Goal: Transaction & Acquisition: Purchase product/service

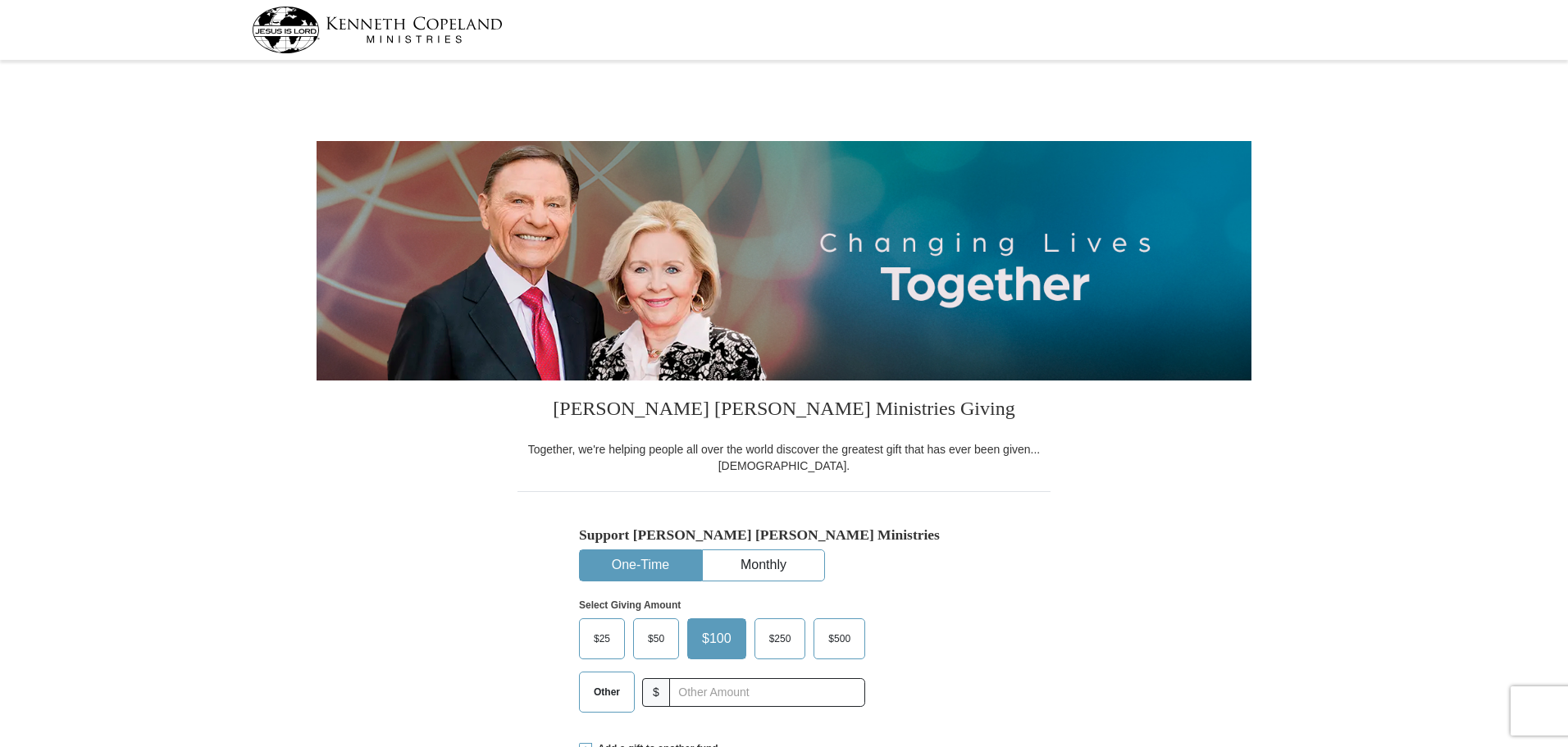
select select "SC"
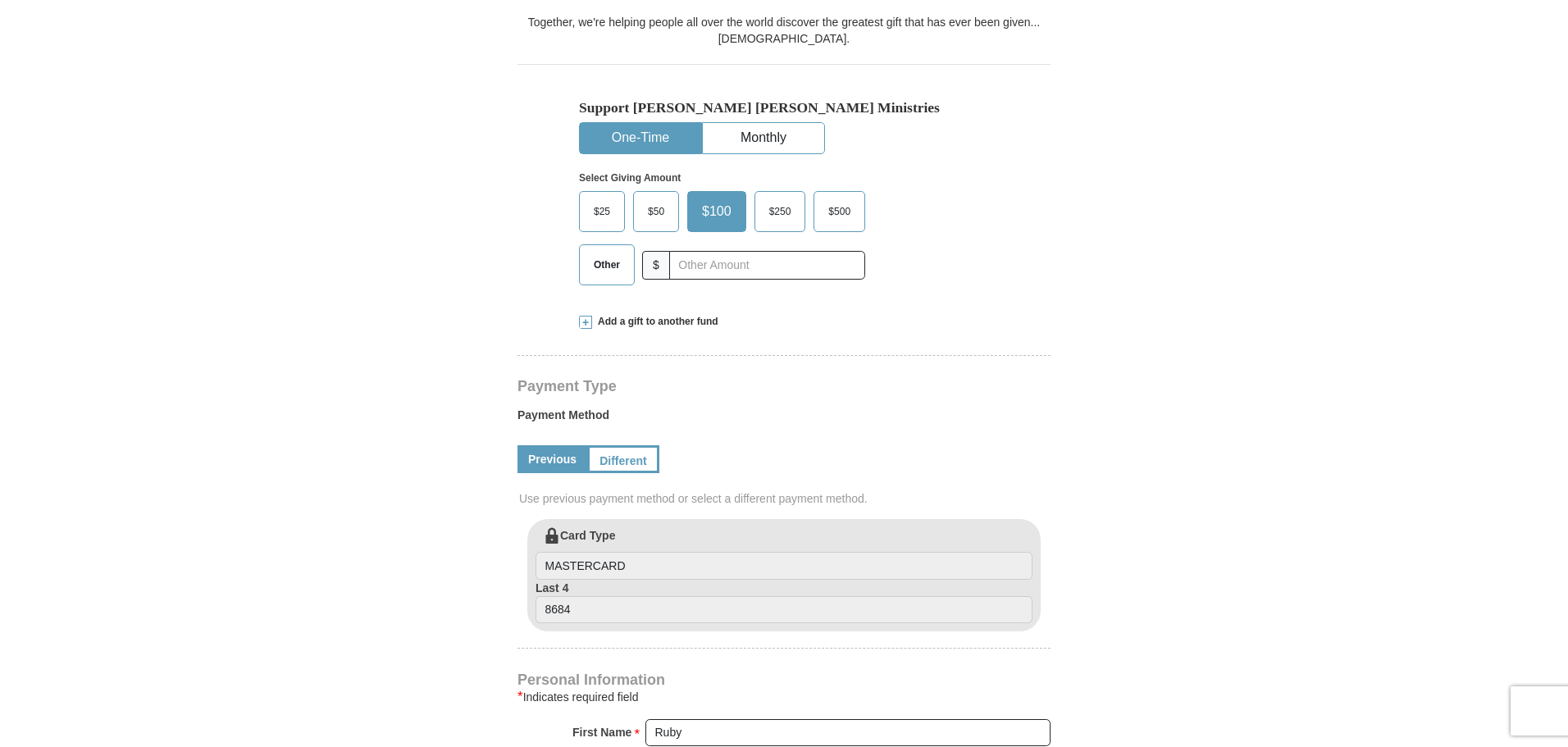
click at [615, 277] on span "Other" at bounding box center [606, 264] width 43 height 24
click at [0, 0] on input "Other" at bounding box center [0, 0] width 0 height 0
click at [603, 329] on span "Add a gift to another fund" at bounding box center [655, 322] width 126 height 14
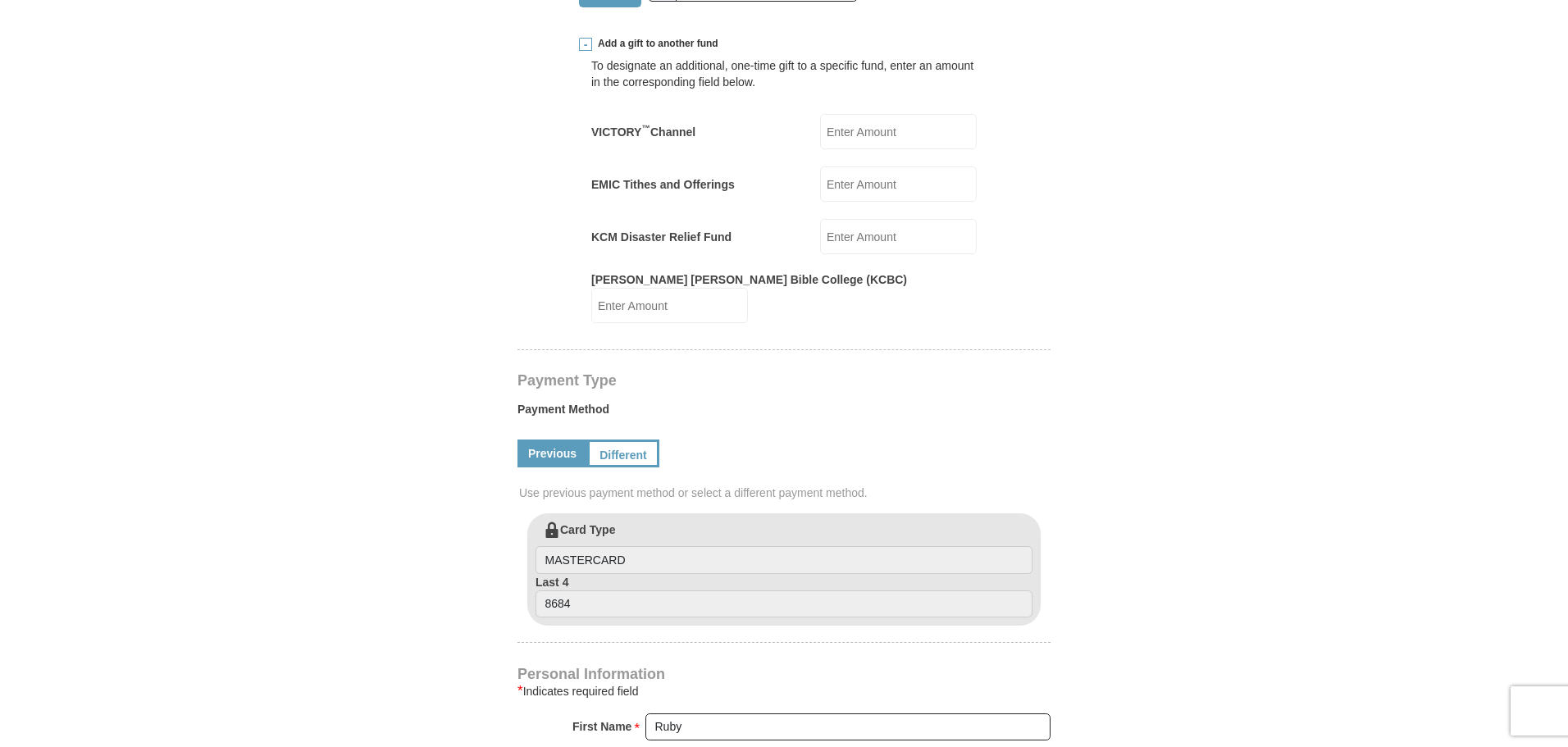
scroll to position [708, 0]
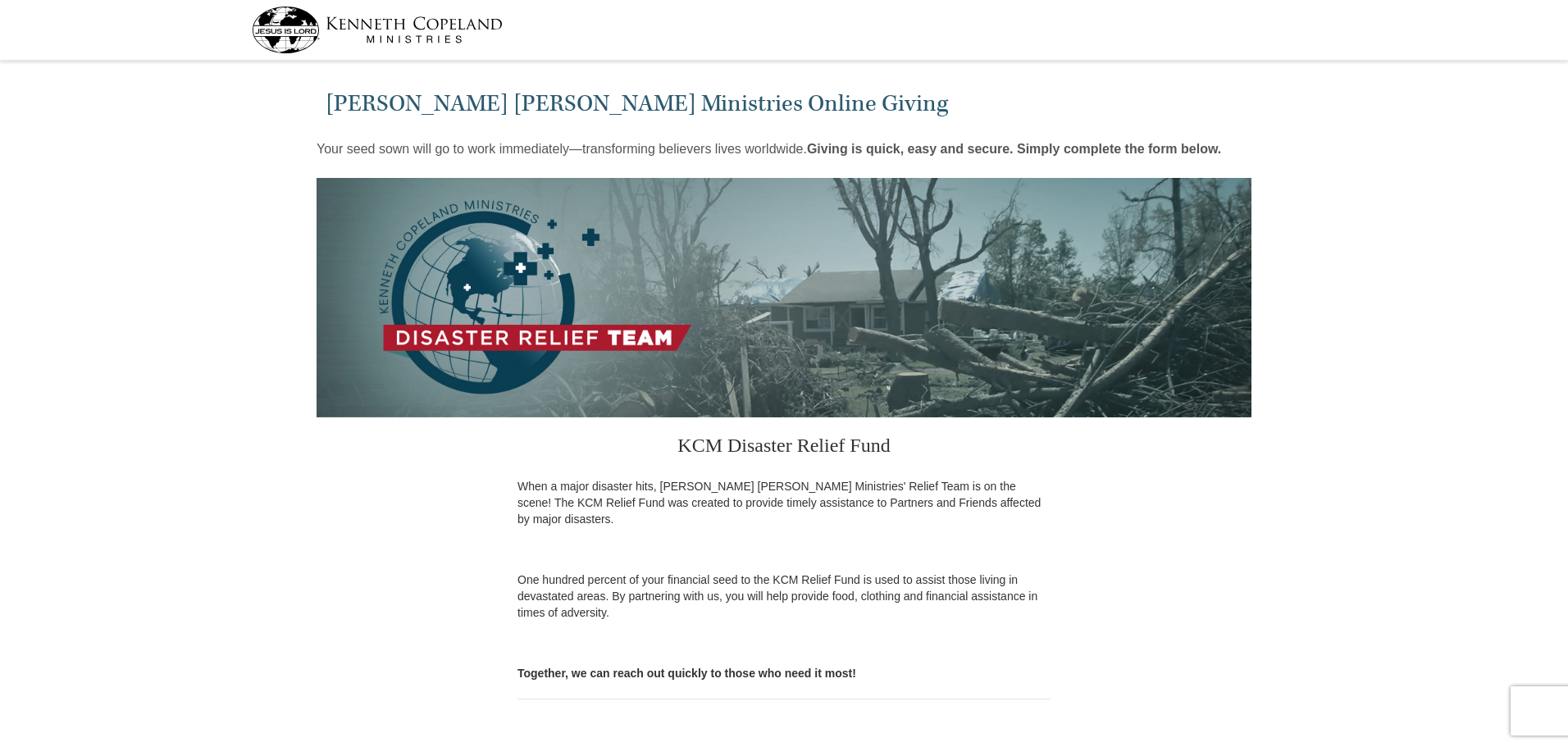
select select "SC"
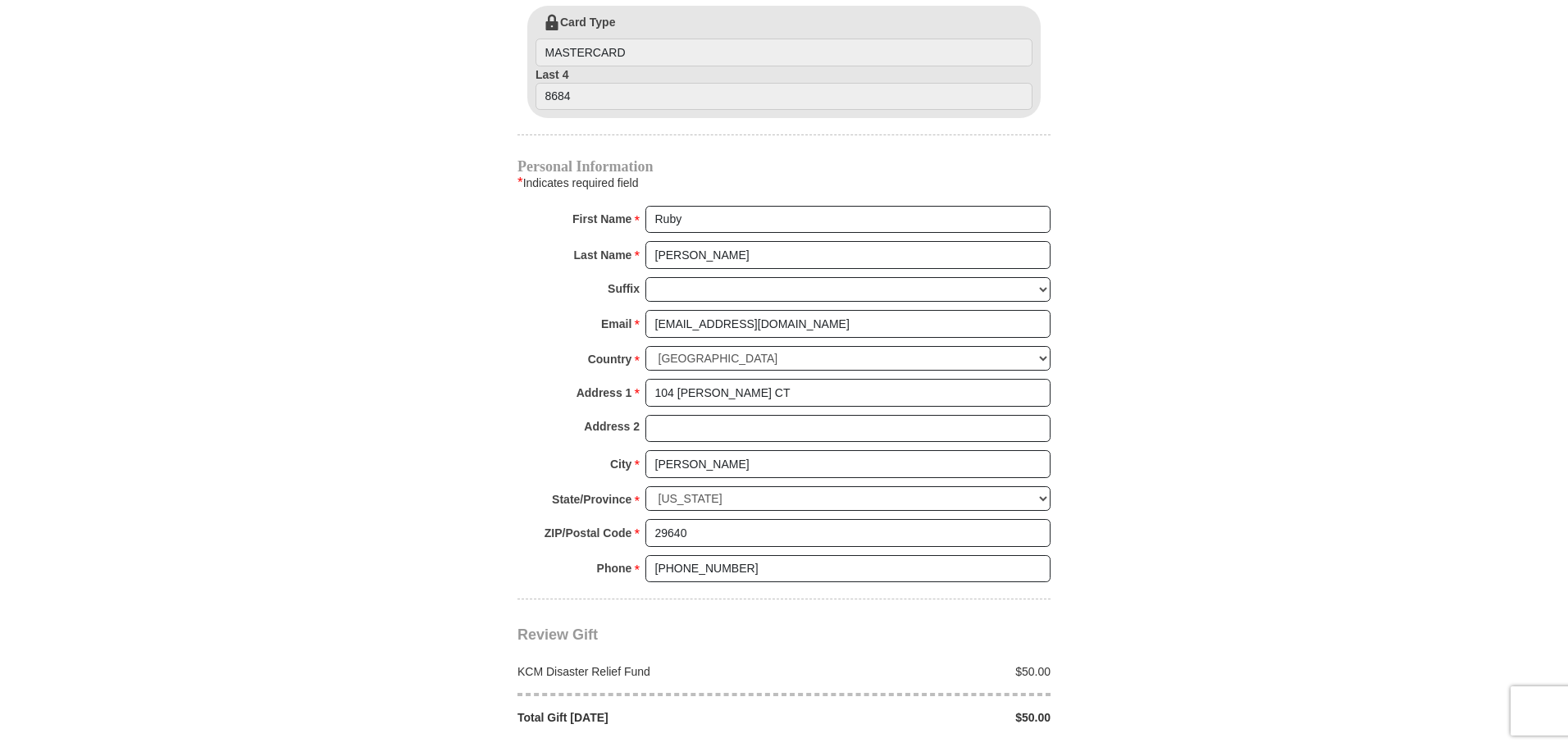
scroll to position [973, 0]
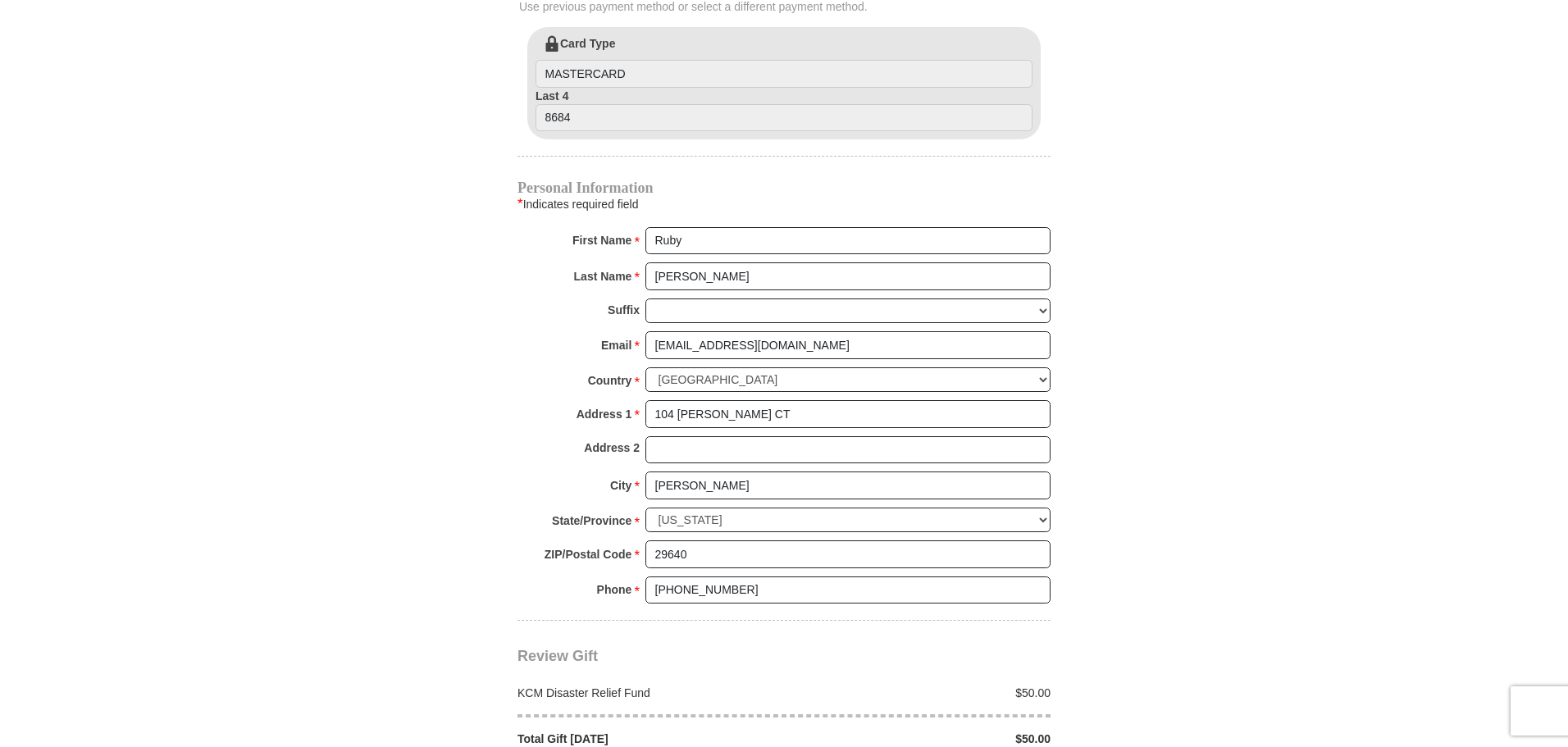
radio input "true"
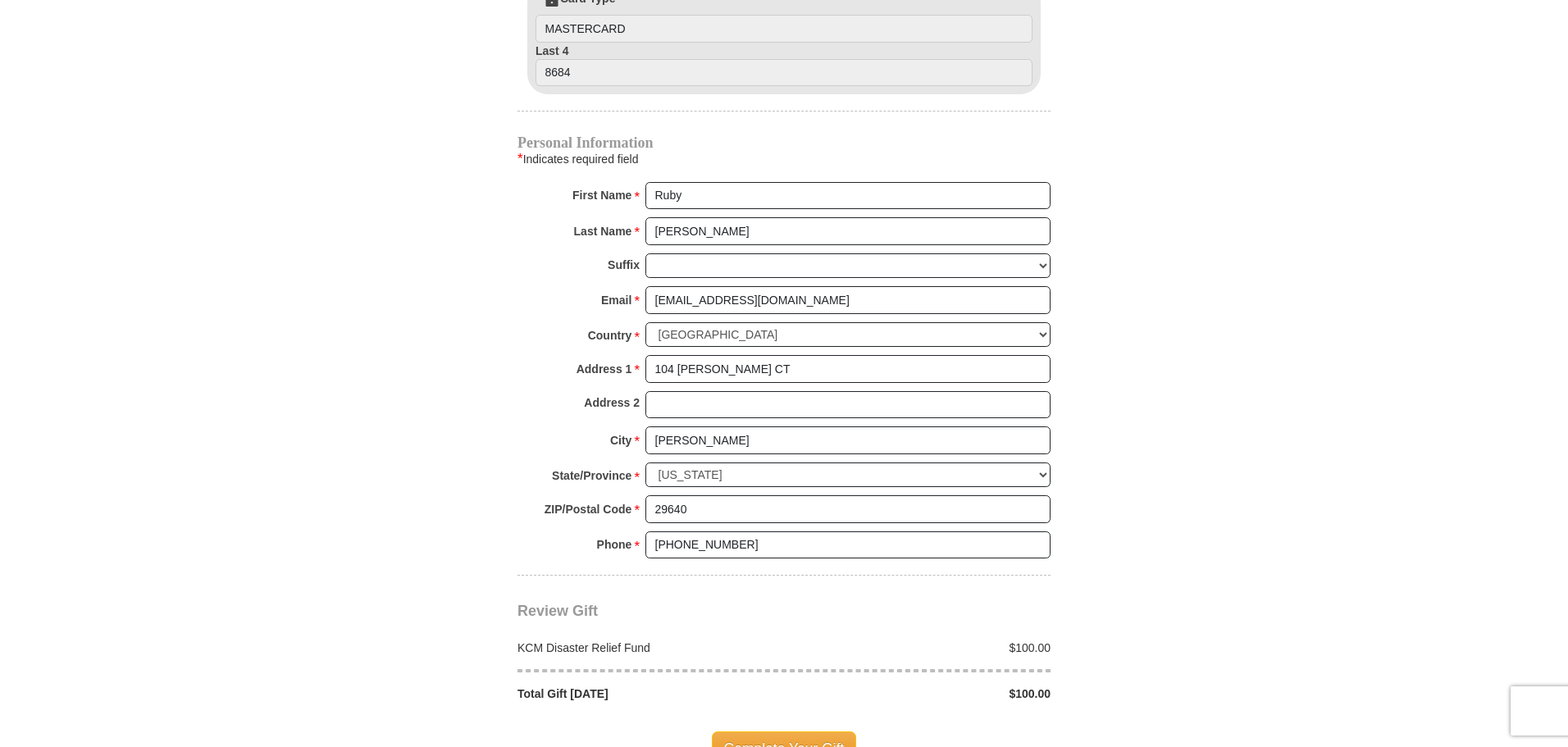
scroll to position [1177, 0]
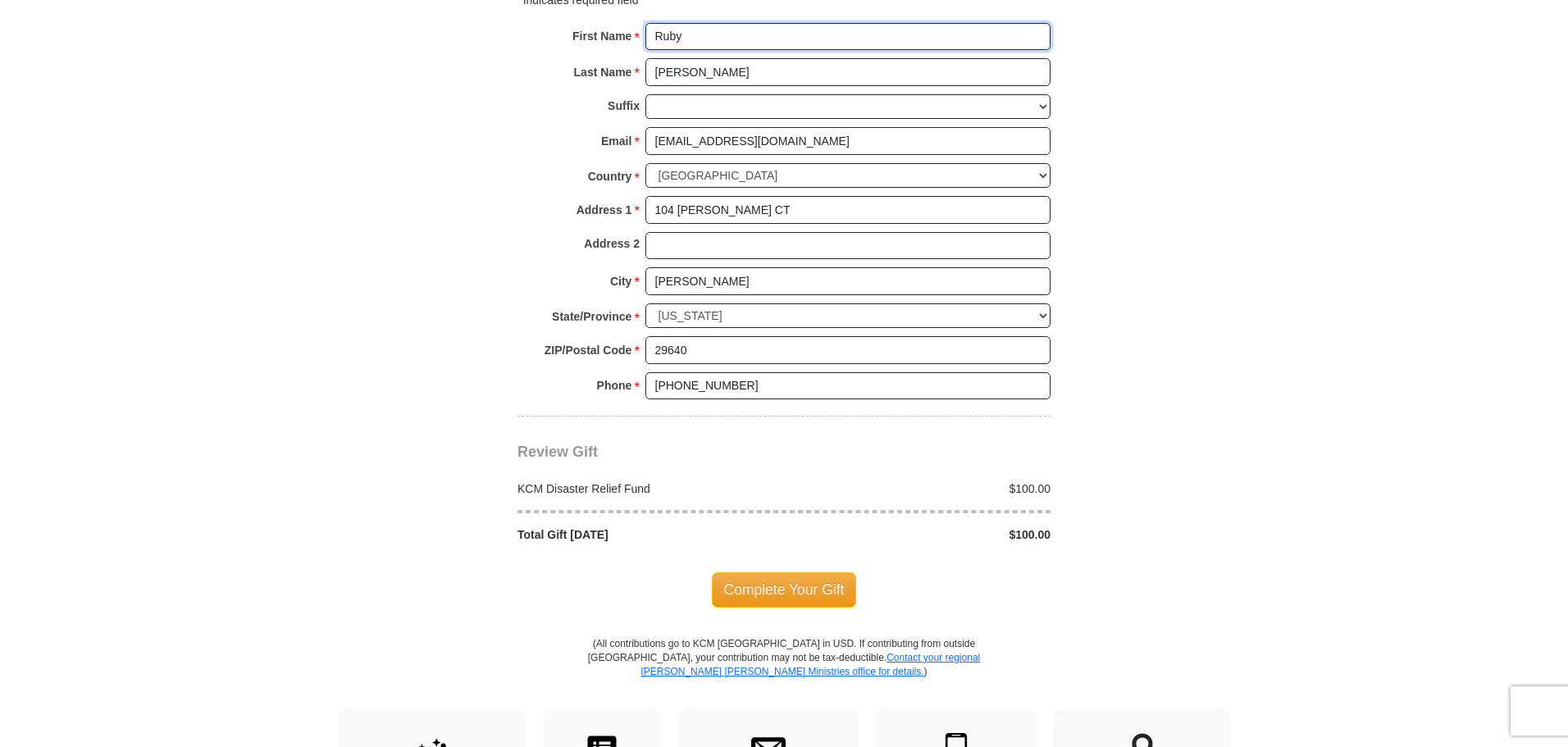
click at [754, 50] on input "Ruby" at bounding box center [848, 37] width 405 height 28
type input "R"
type input "[PERSON_NAME]"
type input "Bell"
type input "[EMAIL_ADDRESS][DOMAIN_NAME]"
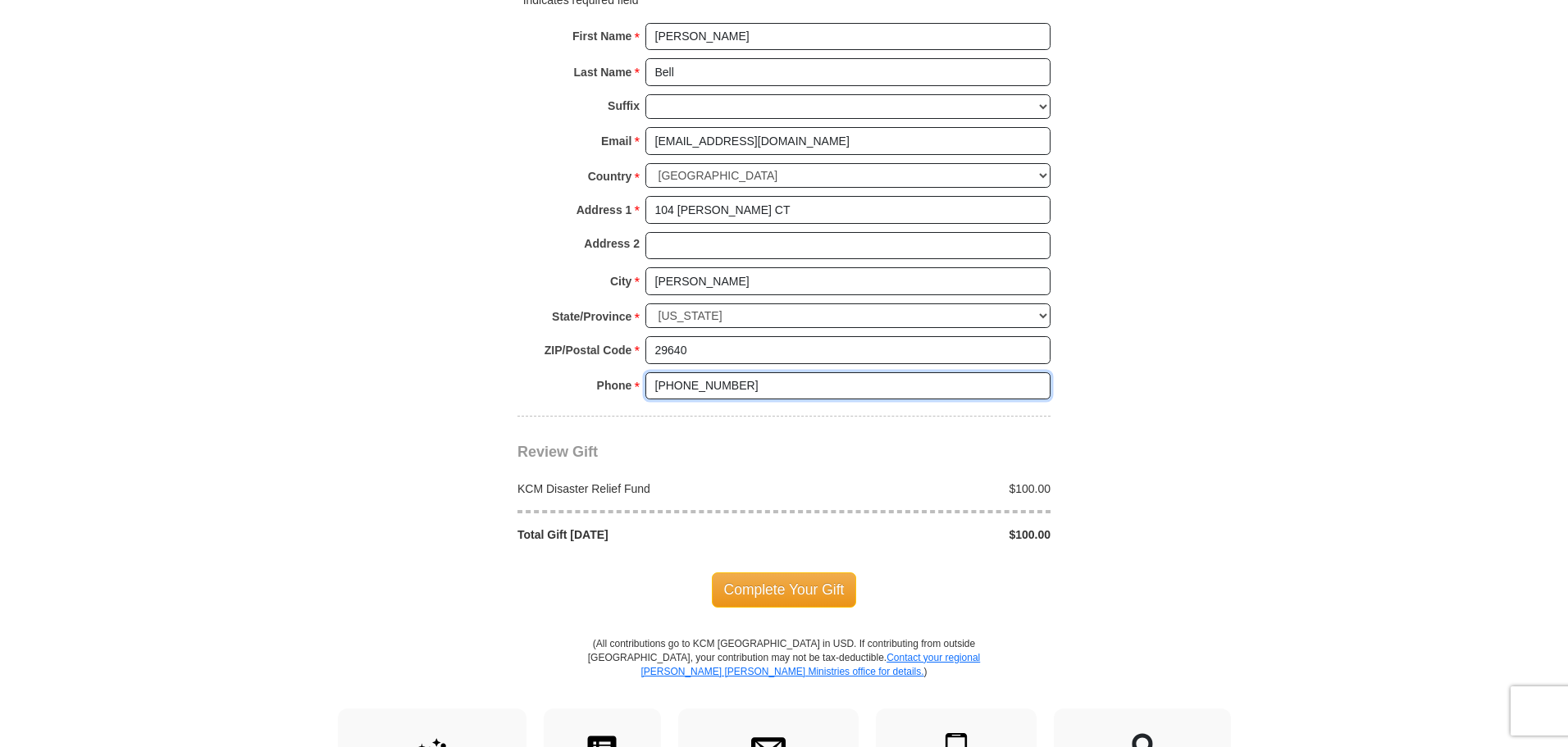
type input "8647047663"
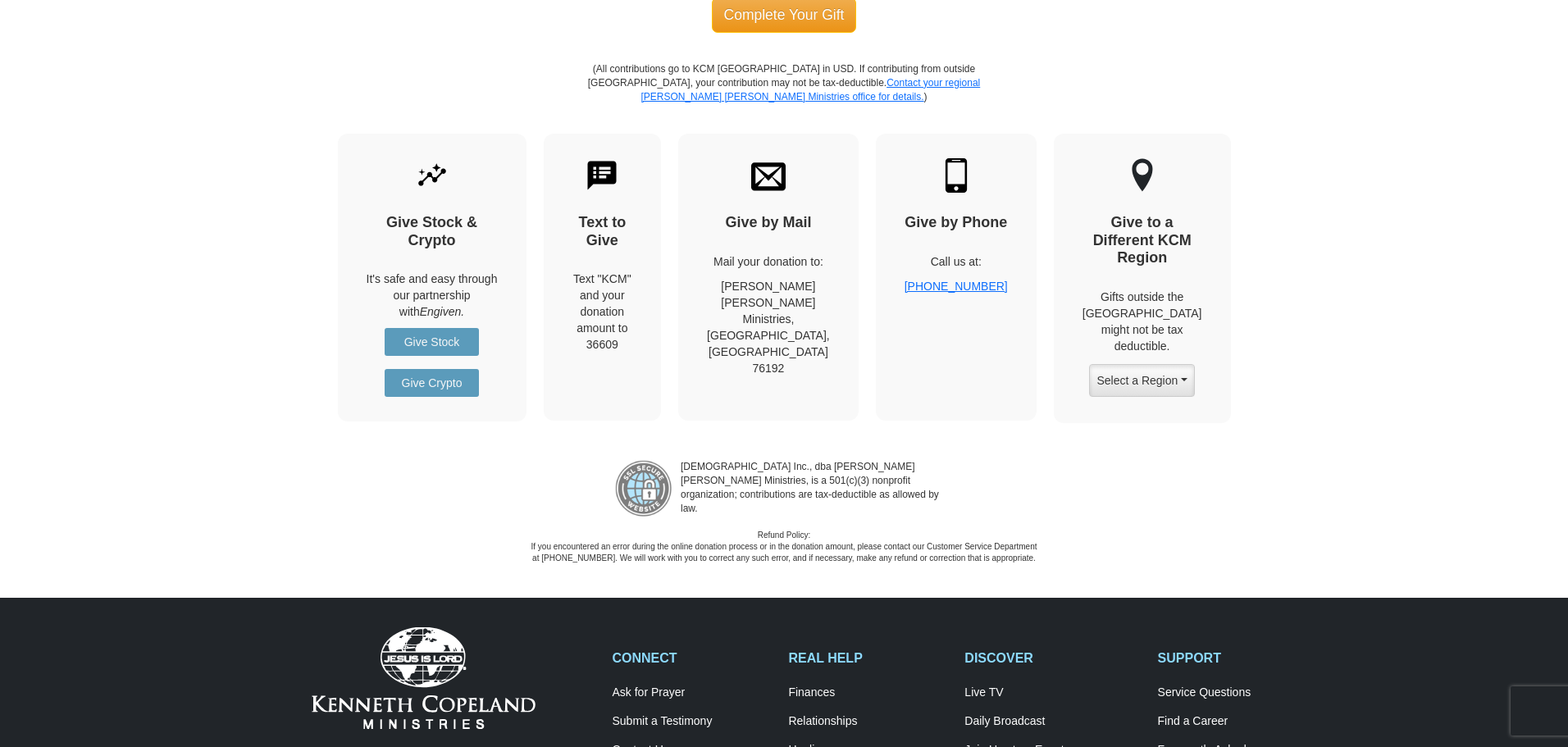
scroll to position [1749, 0]
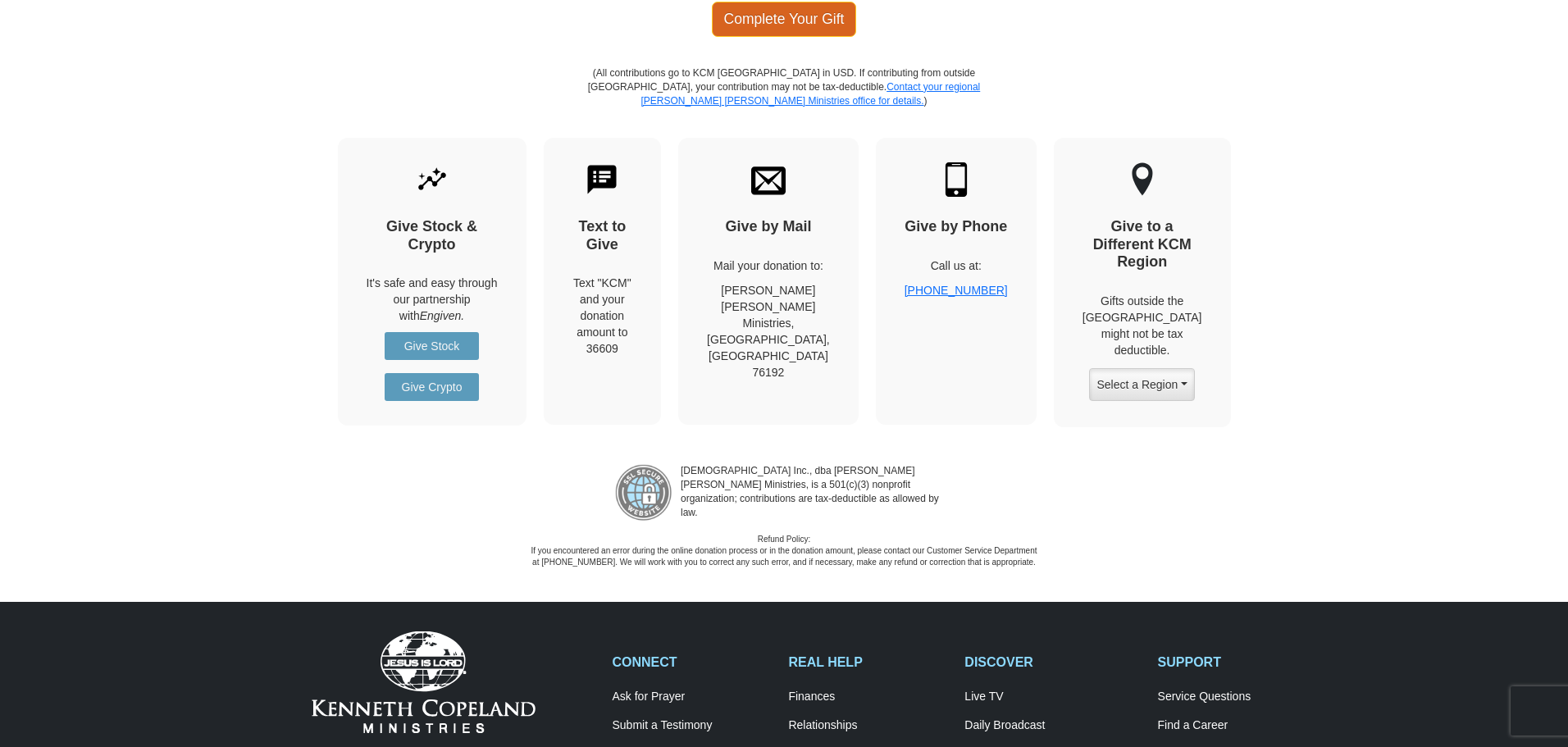
click at [811, 36] on span "Complete Your Gift" at bounding box center [784, 19] width 145 height 35
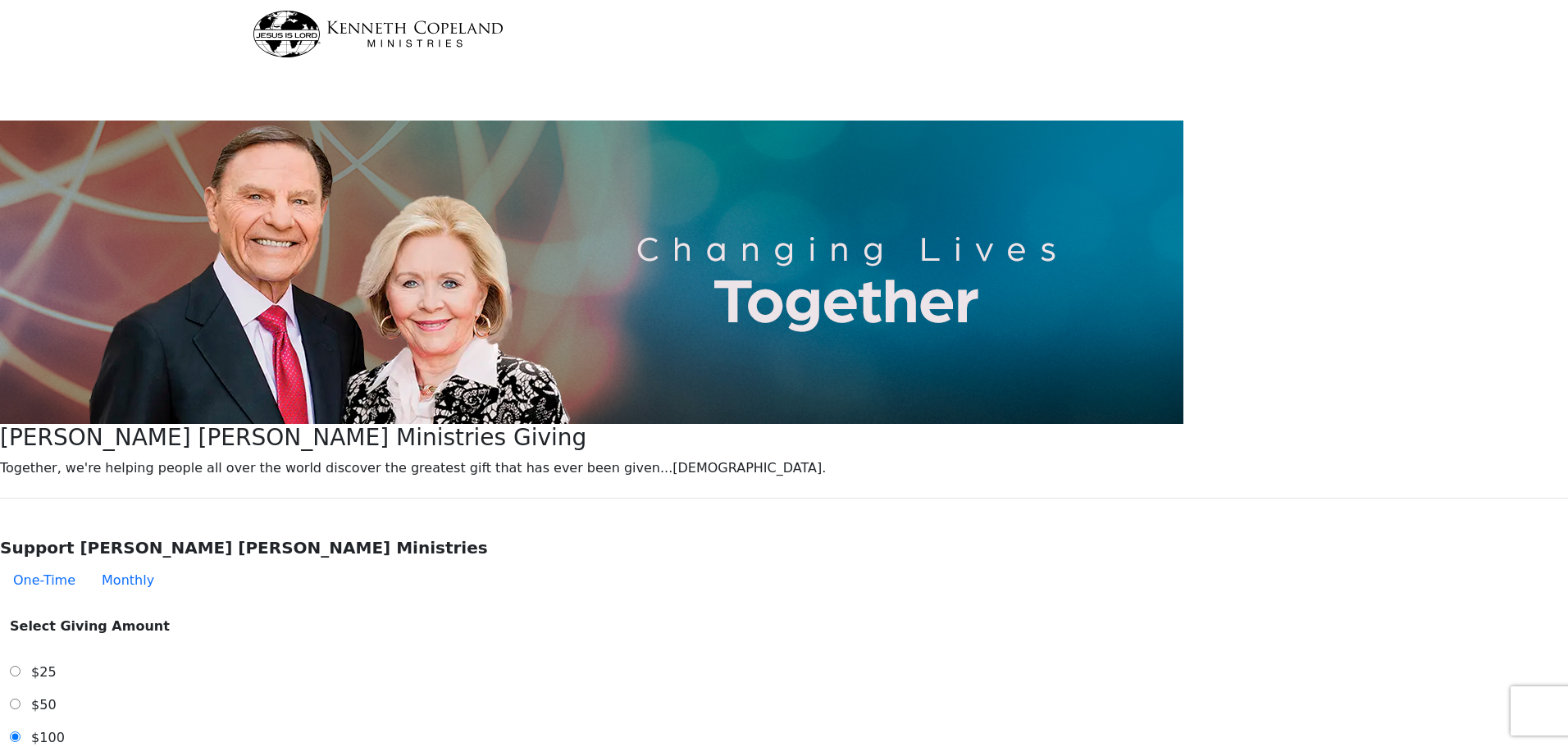
select select "SC"
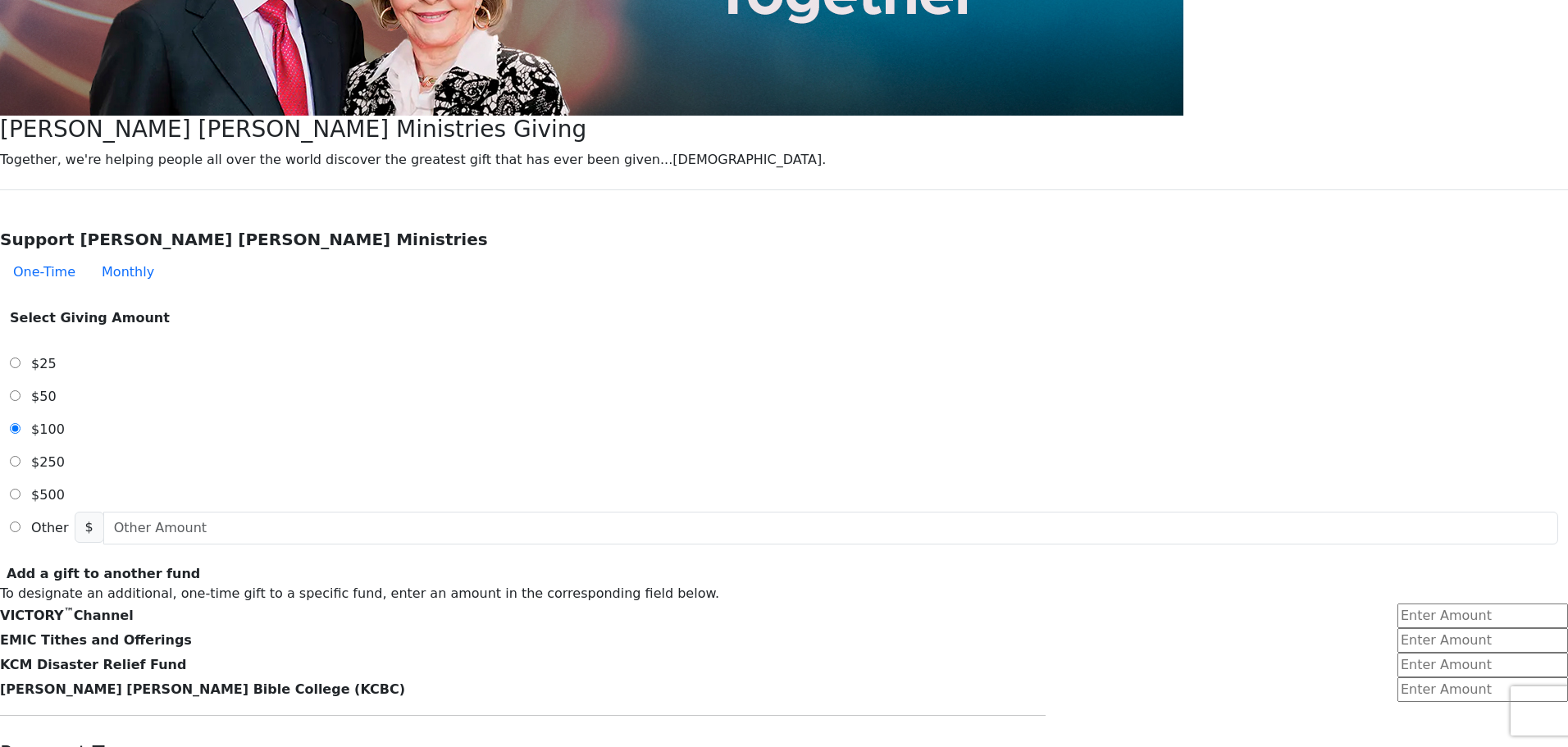
scroll to position [311, 0]
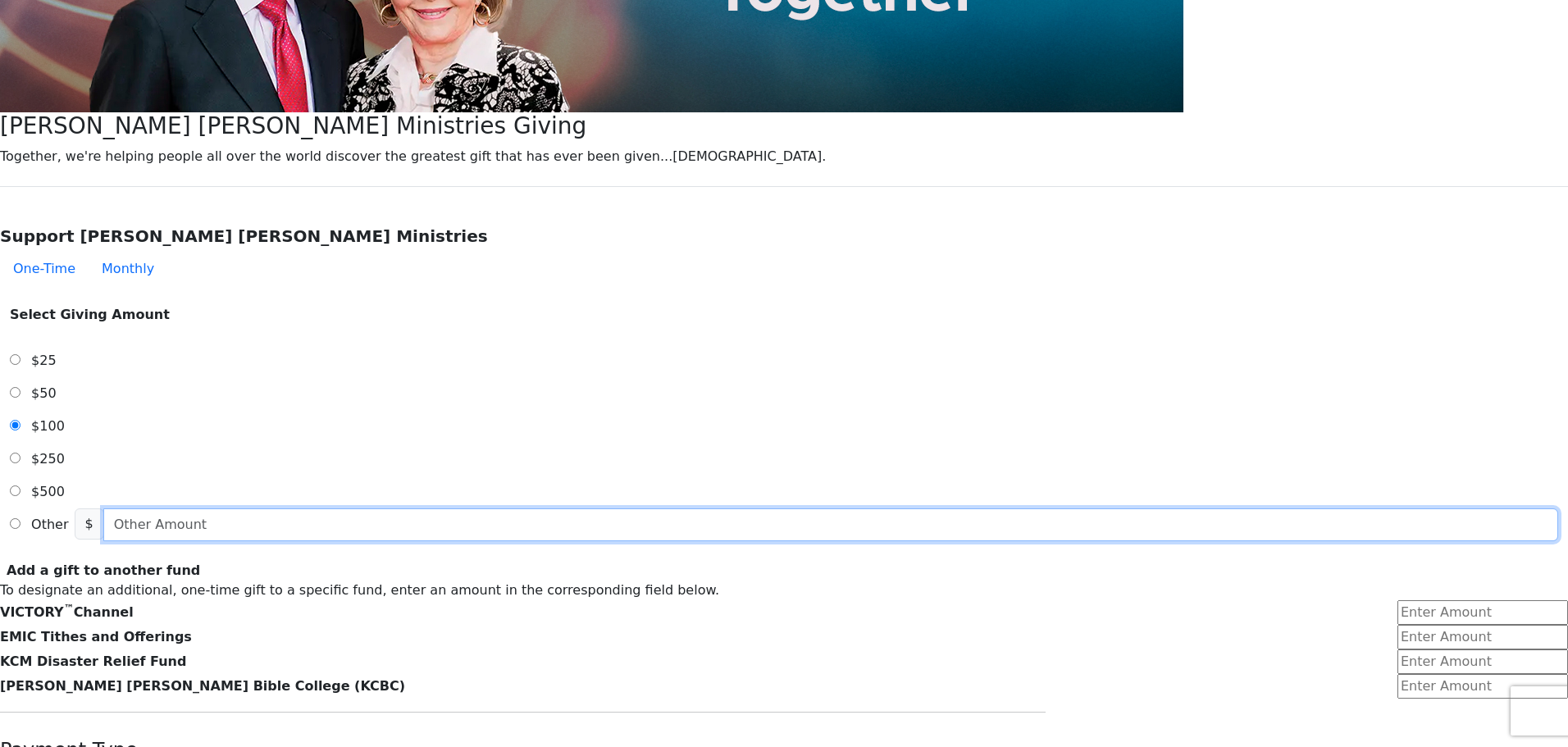
click at [813, 509] on input "text" at bounding box center [831, 525] width 1455 height 33
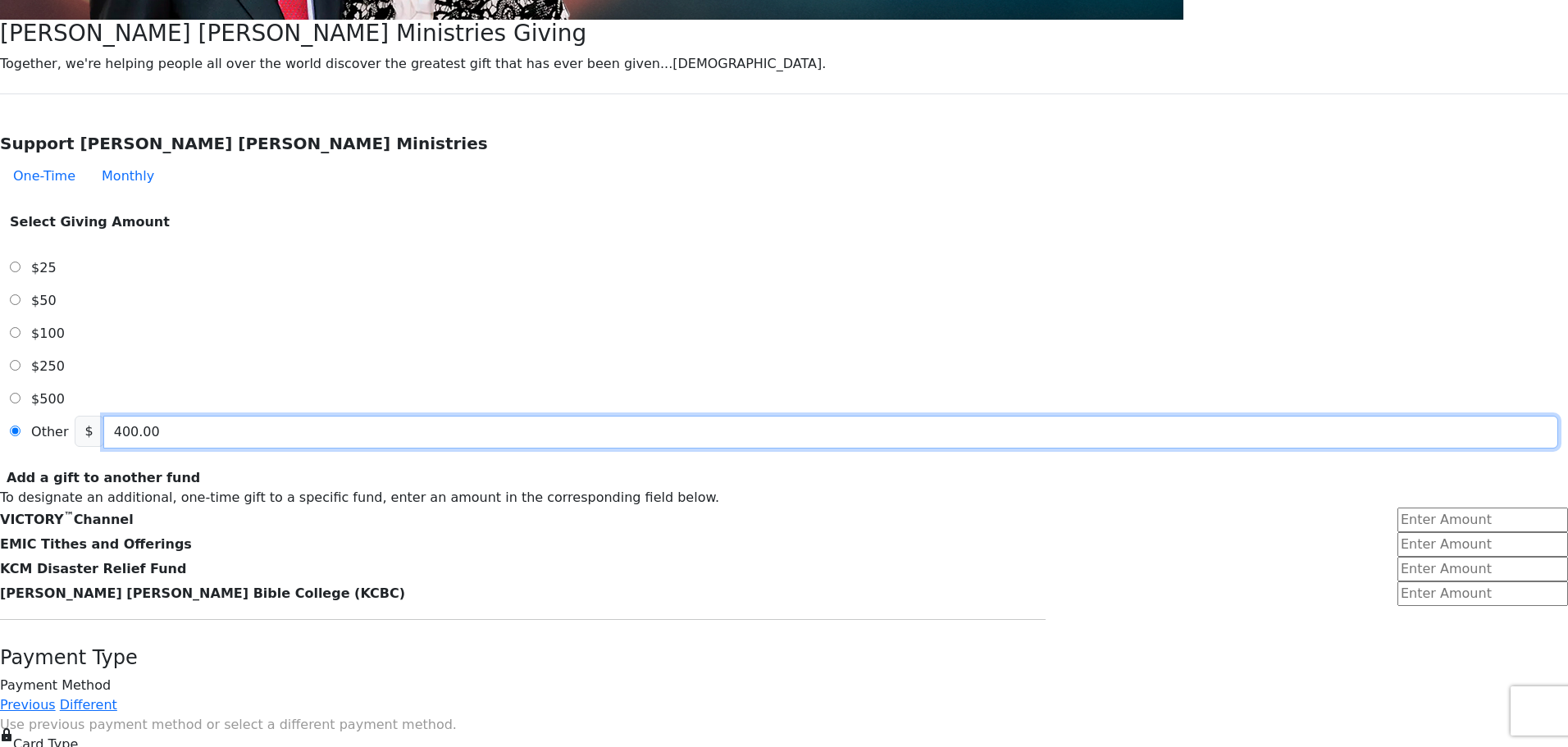
type input "400.00"
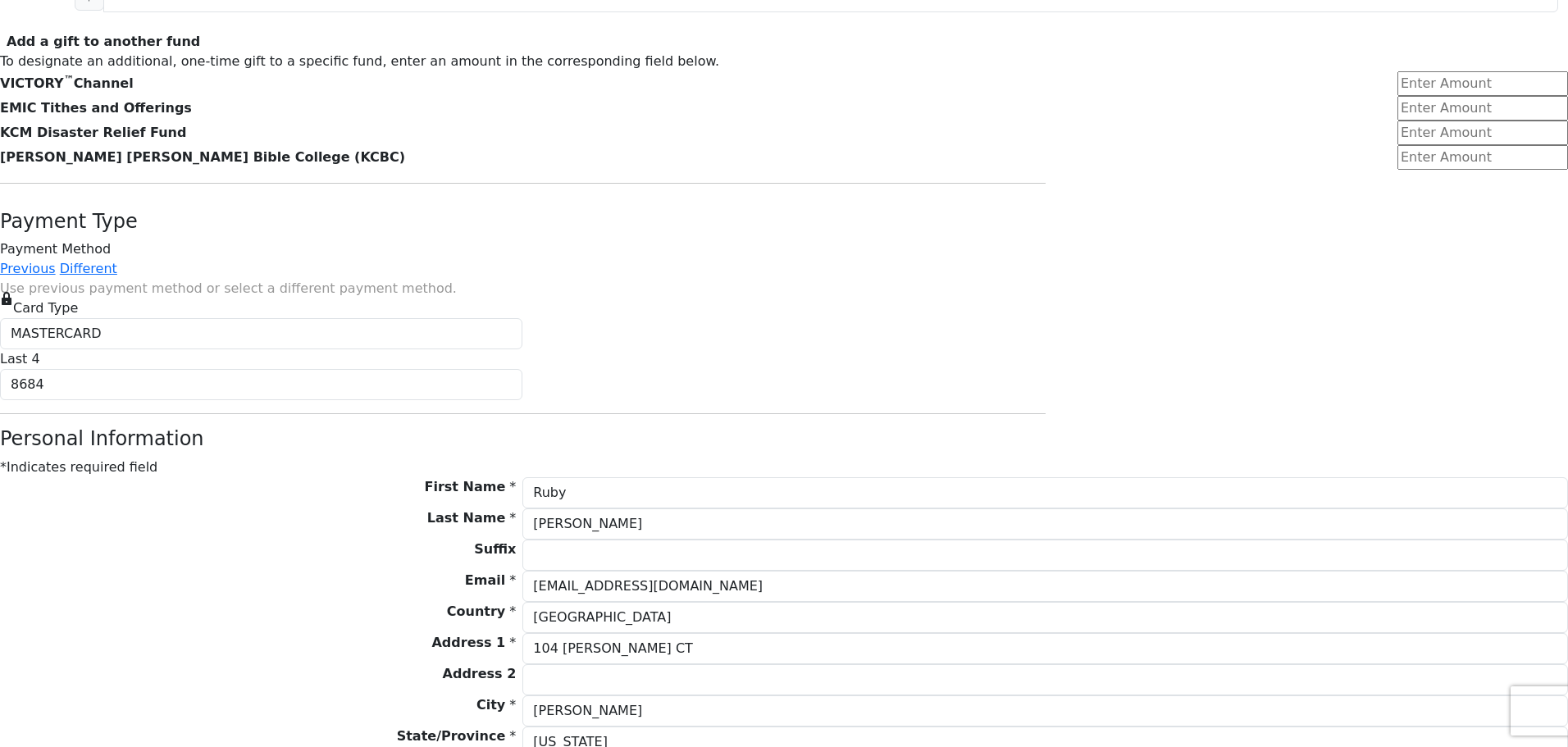
scroll to position [846, 0]
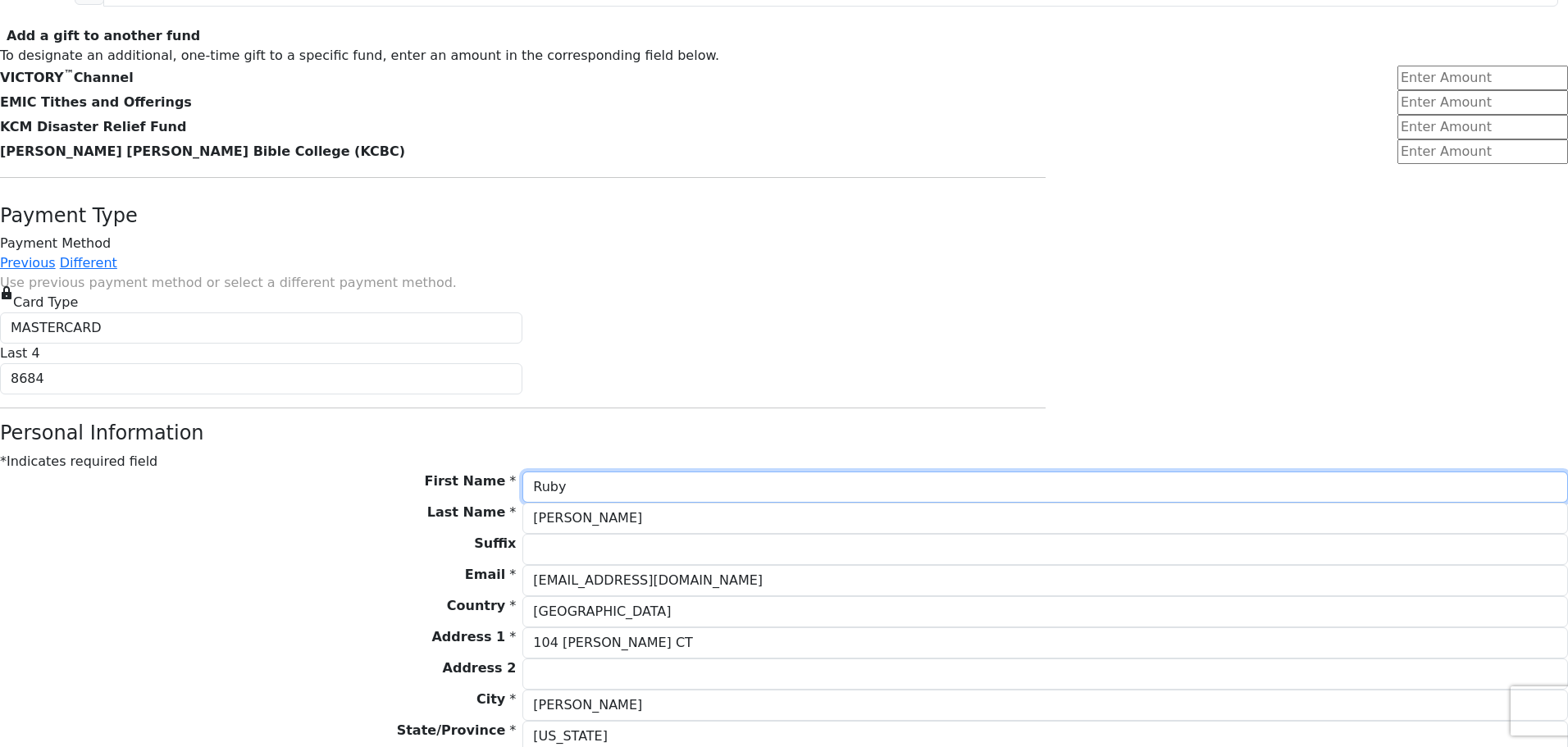
click at [744, 503] on input "Ruby" at bounding box center [1045, 487] width 1045 height 31
type input "R"
type input "Cindy"
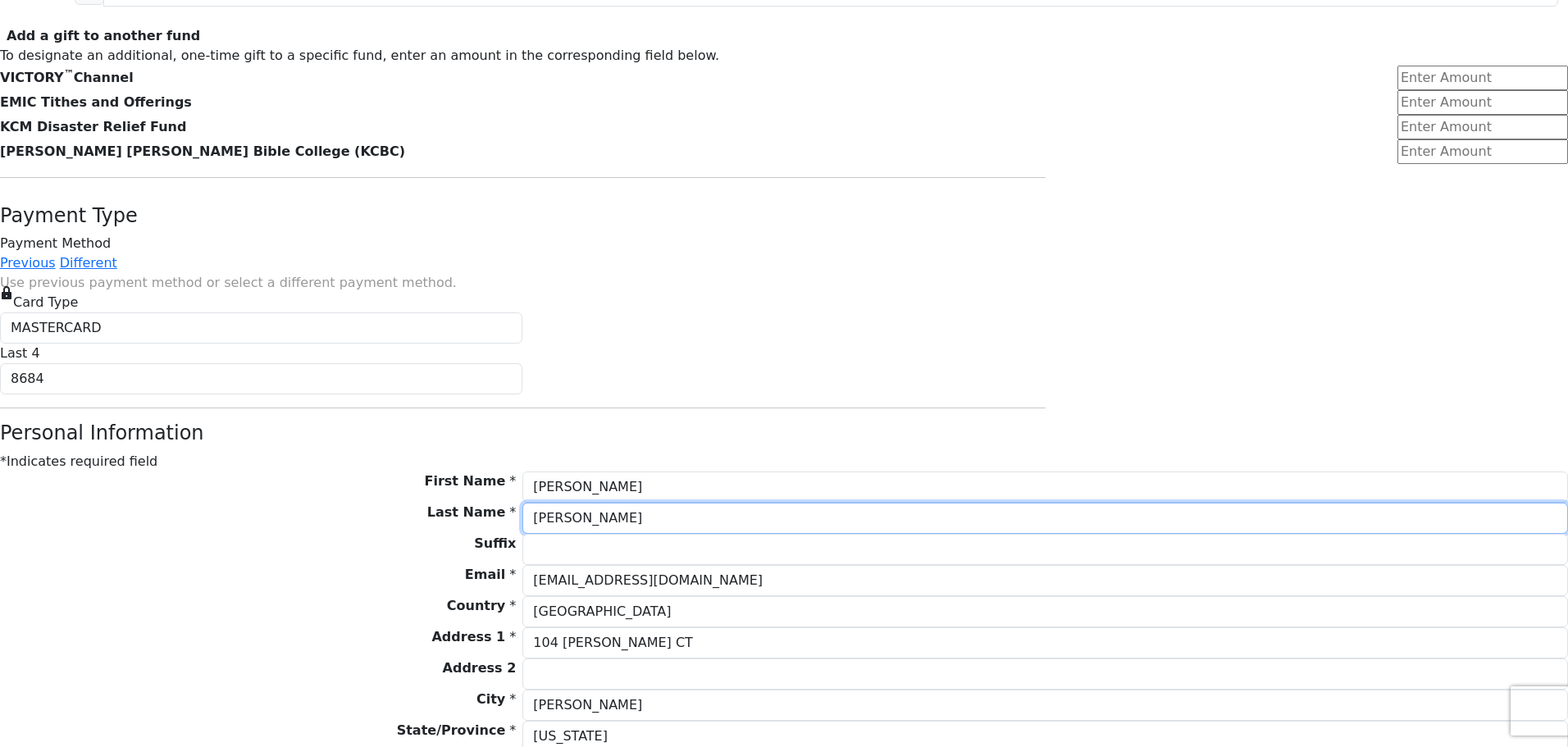
type input "Bell"
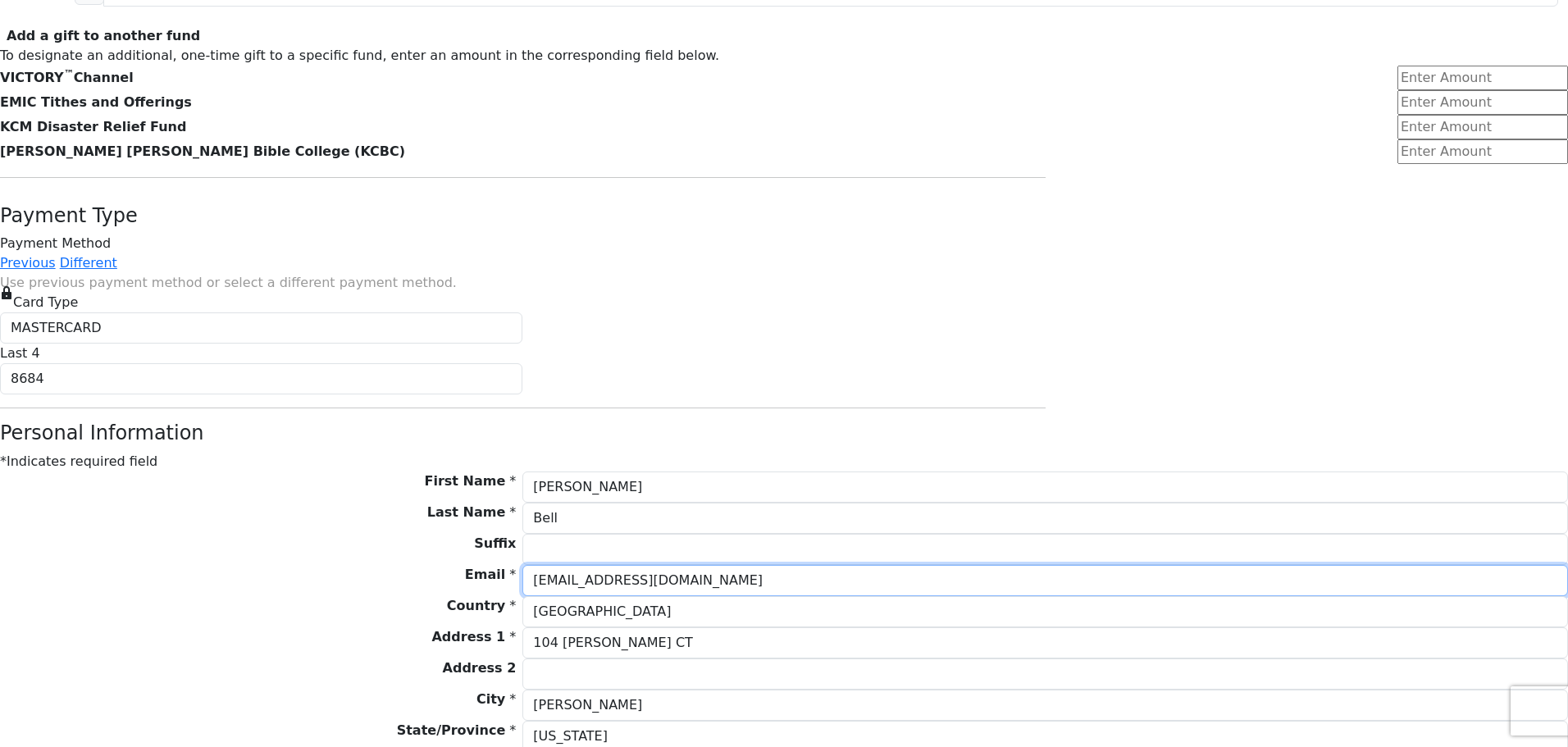
type input "cbell@cfaith.com"
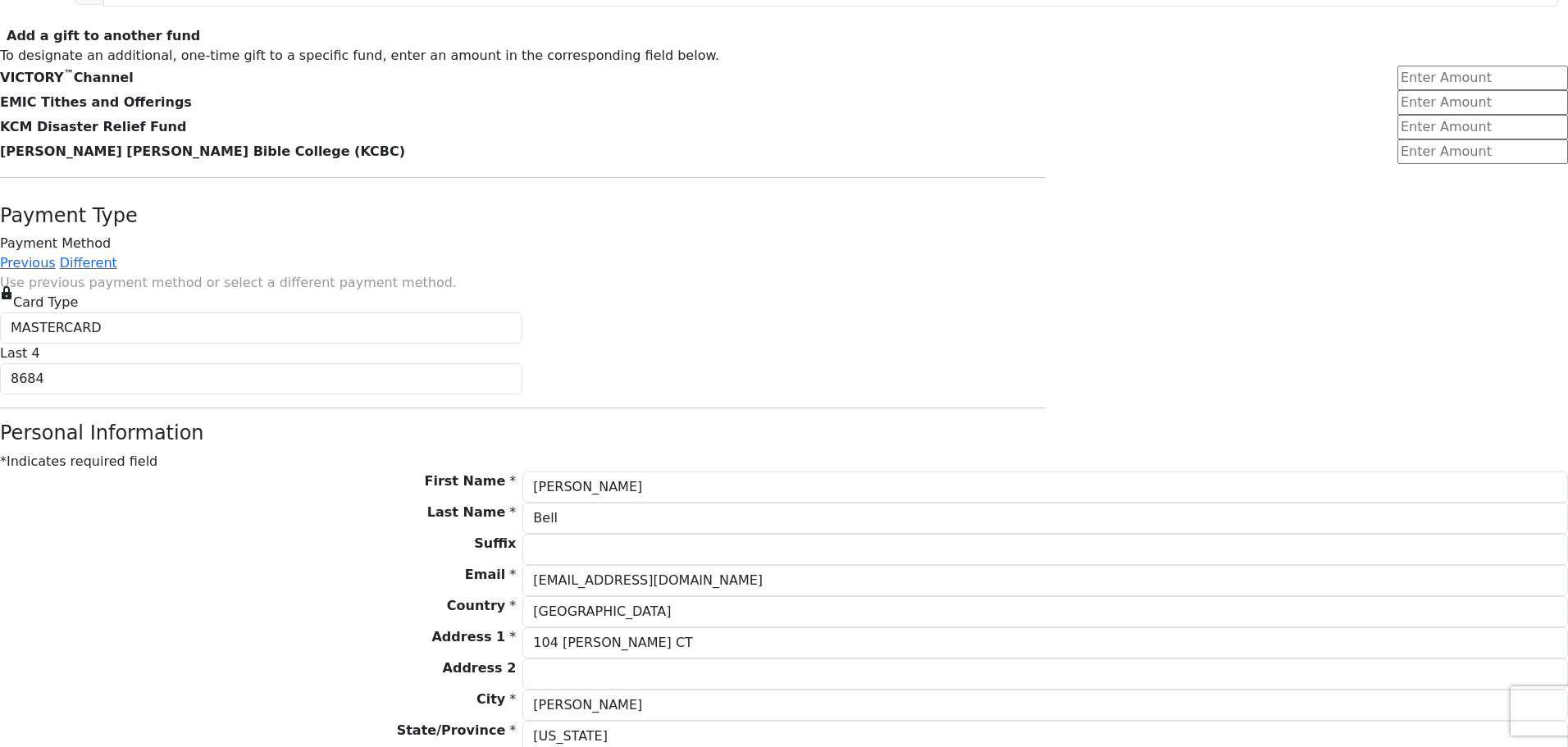
type input "8647047663"
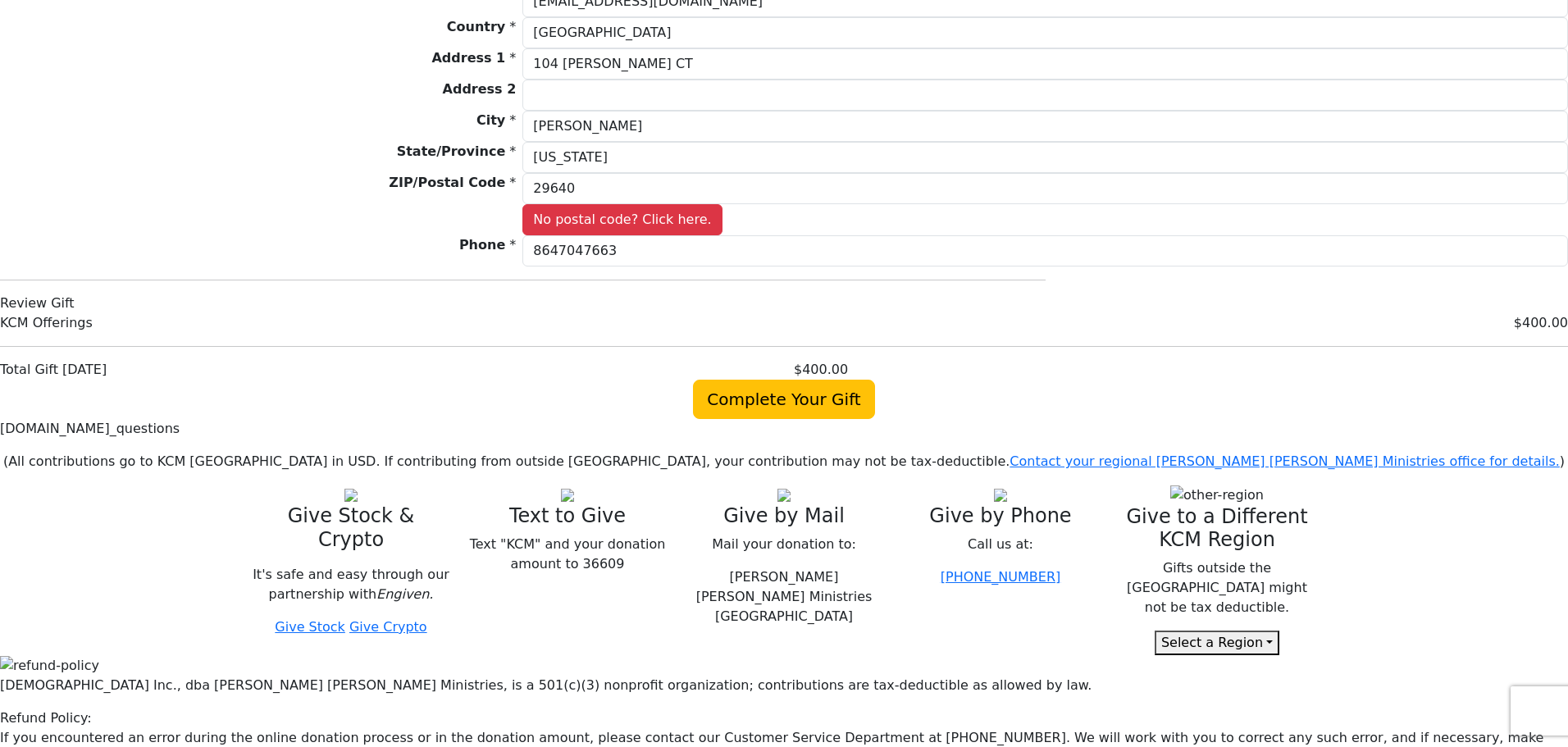
click at [1314, 569] on body "Kenneth Copeland Ministries Giving Together, we're helping people all over the …" at bounding box center [784, 245] width 1568 height 3341
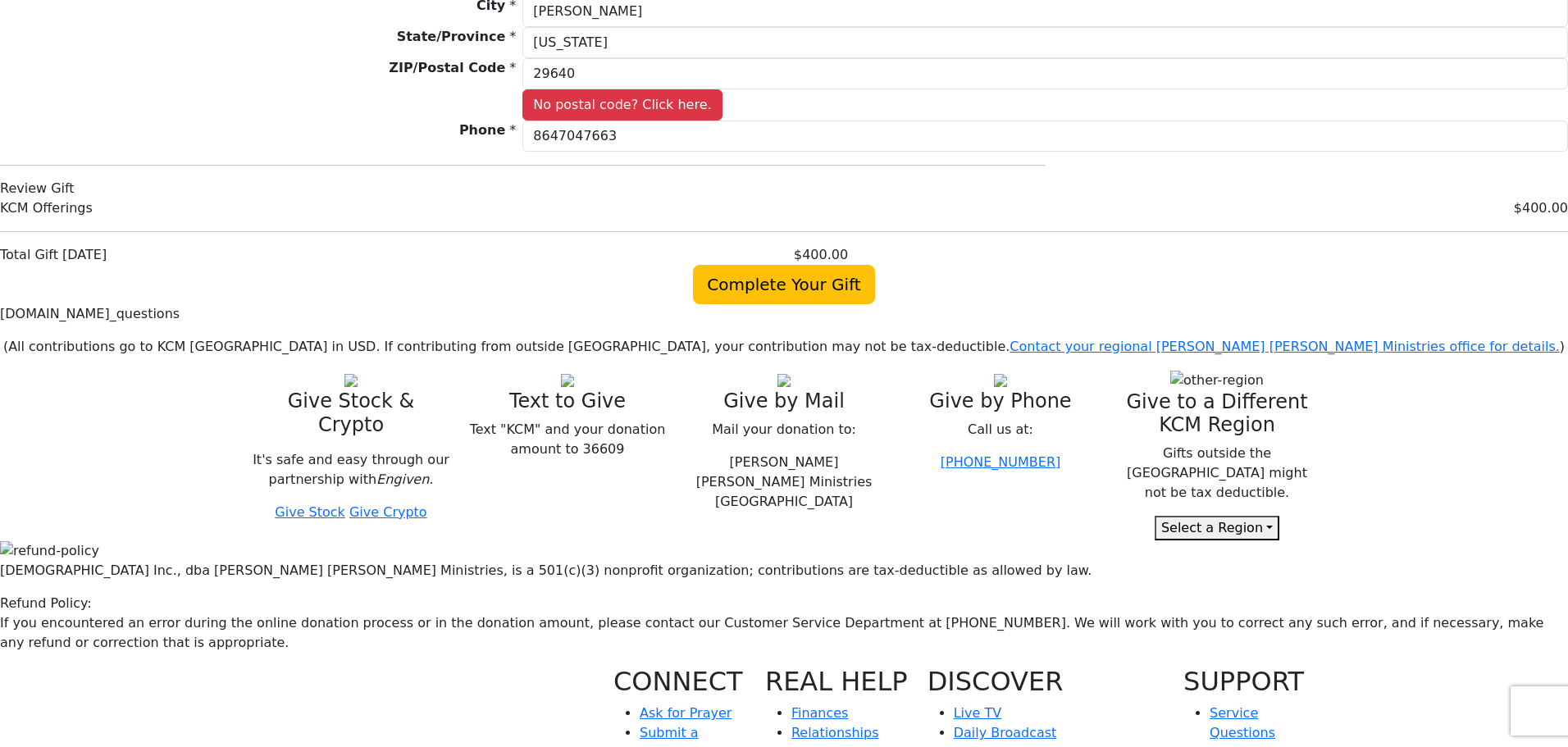
scroll to position [1541, 0]
click at [1280, 509] on body "Kenneth Copeland Ministries Giving Together, we're helping people all over the …" at bounding box center [784, 130] width 1568 height 3341
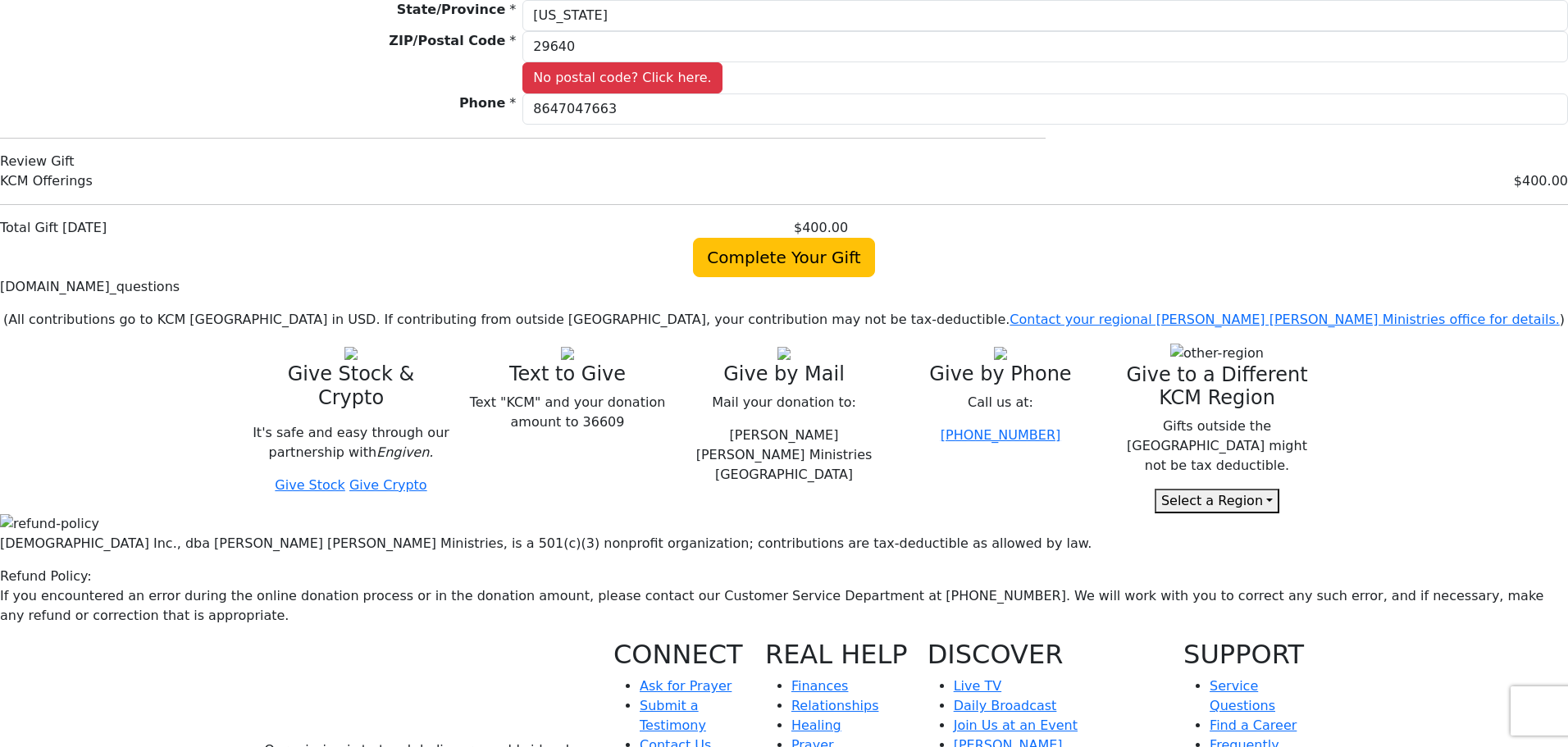
scroll to position [1568, 0]
click at [791, 277] on span "Complete Your Gift" at bounding box center [784, 257] width 181 height 39
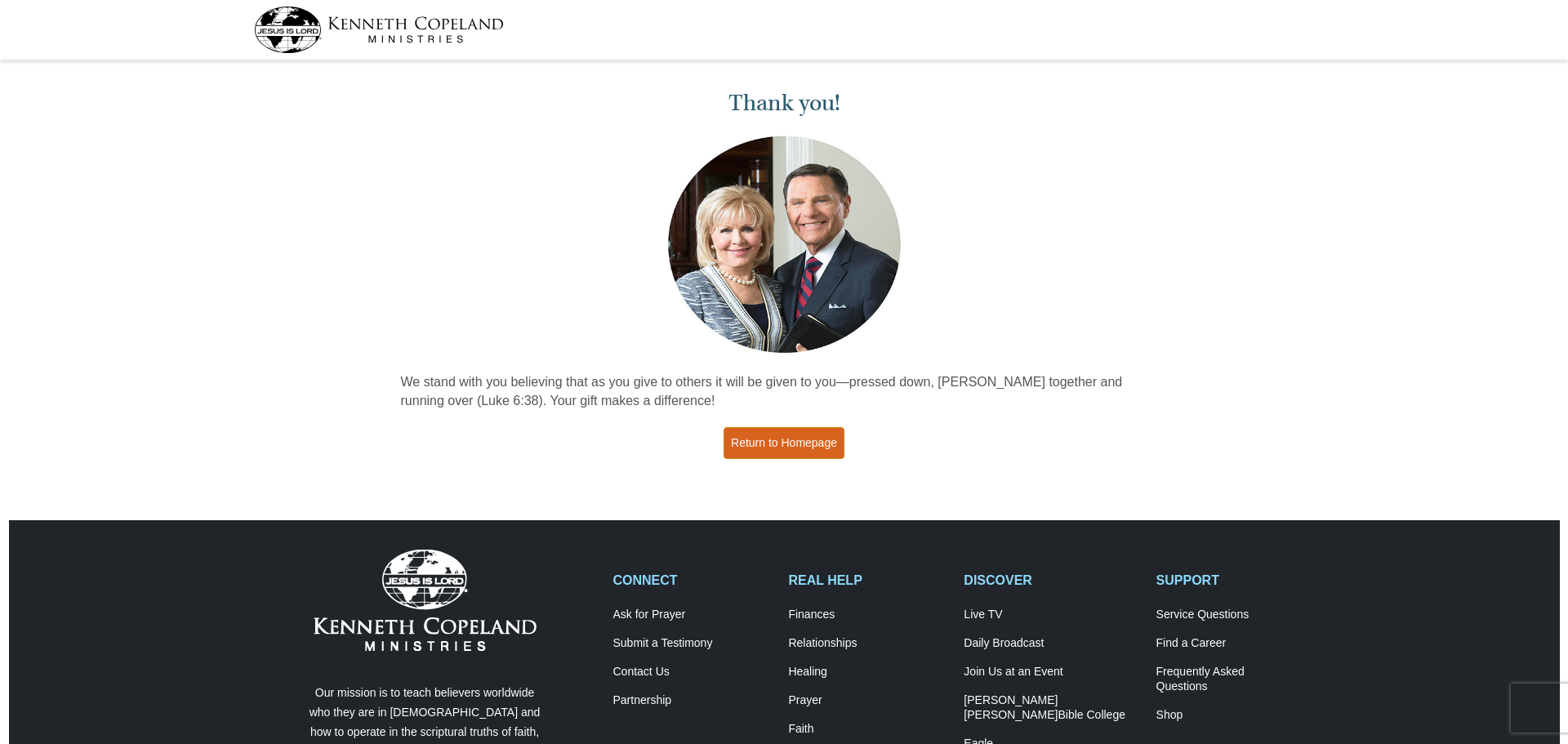
click at [810, 459] on link "Return to Homepage" at bounding box center [784, 443] width 121 height 32
